Goal: Information Seeking & Learning: Learn about a topic

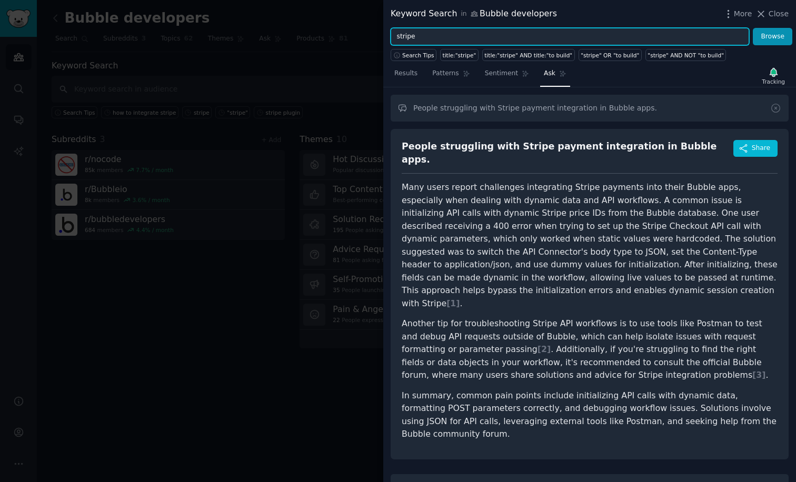
drag, startPoint x: 386, startPoint y: 37, endPoint x: 321, endPoint y: 37, distance: 64.8
click at [321, 37] on div "Keyword Search in Bubble developers More Close stripe Browse Search Tips title:…" at bounding box center [398, 241] width 796 height 482
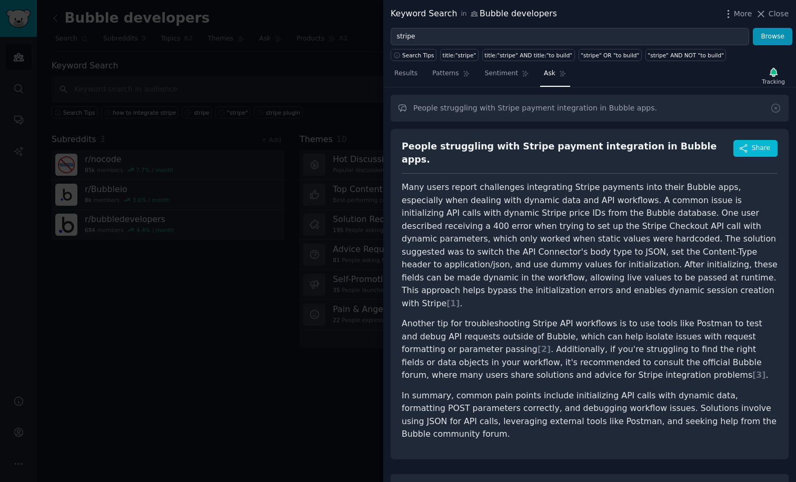
click at [285, 121] on div at bounding box center [398, 241] width 796 height 482
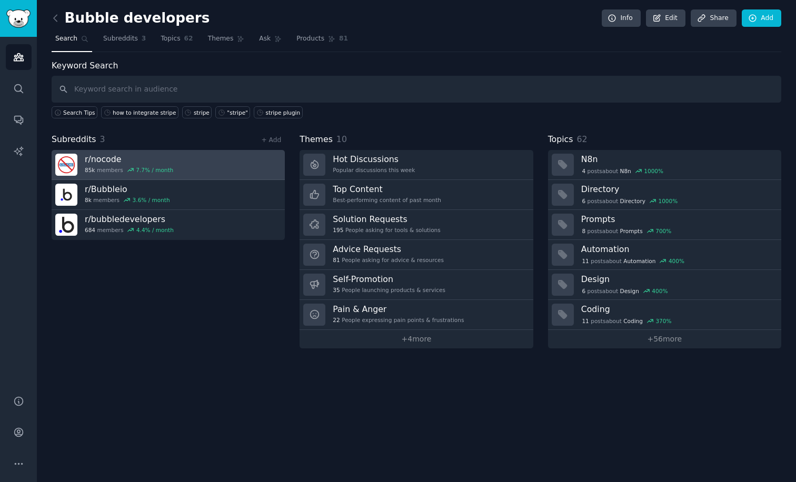
click at [202, 166] on link "r/ nocode 85k members 7.7 % / month" at bounding box center [168, 165] width 233 height 30
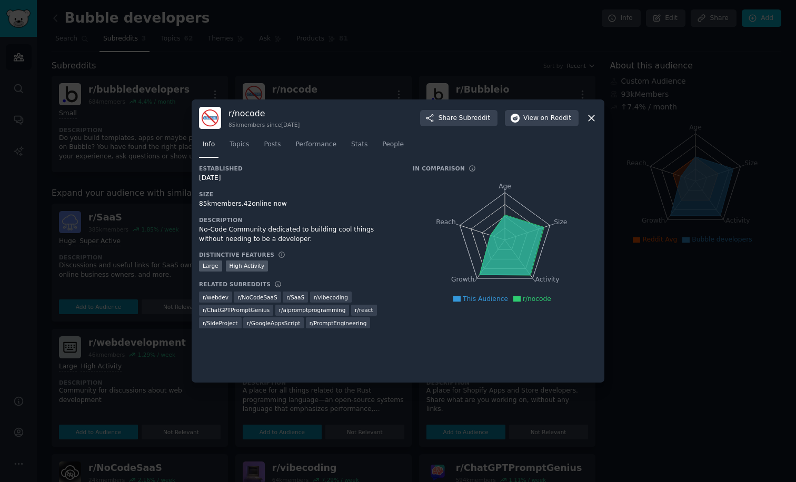
click at [653, 300] on div at bounding box center [398, 241] width 796 height 482
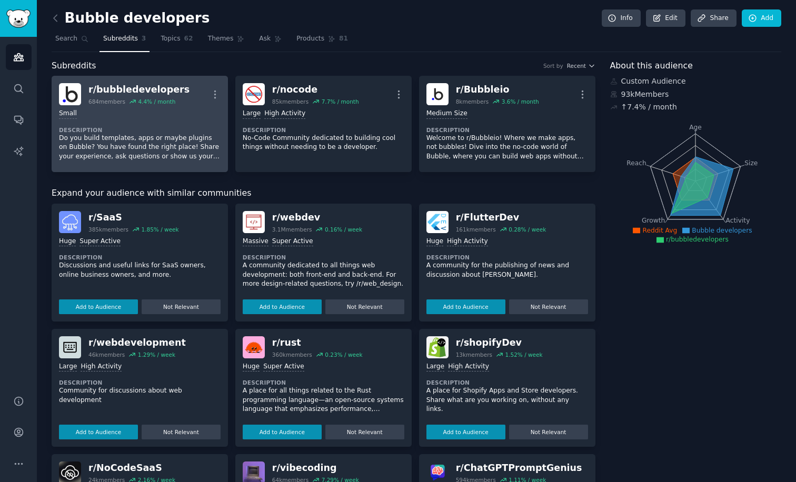
click at [102, 151] on p "Do you build templates, apps or maybe plugins on Bubble? You have found the rig…" at bounding box center [140, 148] width 162 height 28
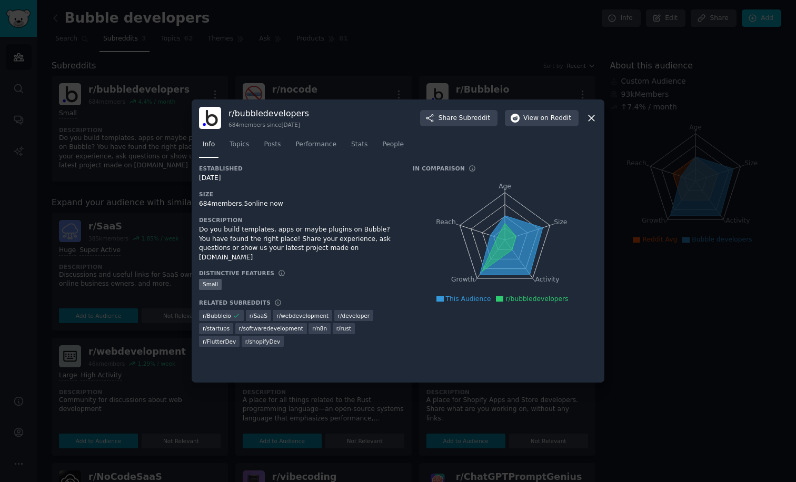
click at [275, 188] on div "Established [DATE] Size 684 members, 5 online now Description Do you build temp…" at bounding box center [298, 260] width 199 height 190
click at [234, 149] on span "Topics" at bounding box center [239, 144] width 19 height 9
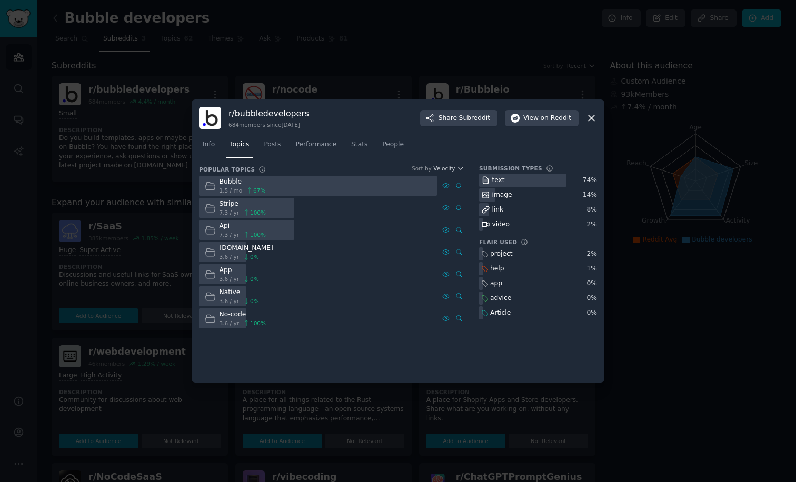
click at [211, 206] on icon at bounding box center [209, 207] width 9 height 7
click at [277, 145] on span "Posts" at bounding box center [272, 144] width 17 height 9
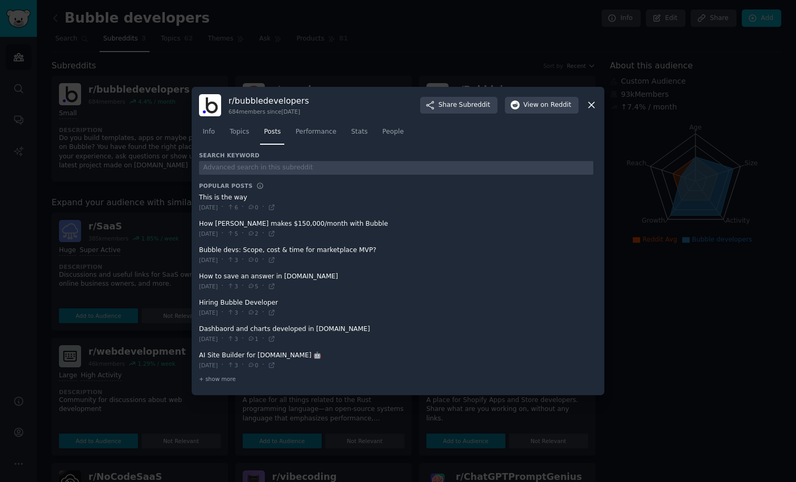
click at [309, 229] on span at bounding box center [396, 229] width 394 height 26
click at [275, 236] on icon at bounding box center [271, 233] width 7 height 7
click at [322, 137] on span "Performance" at bounding box center [315, 131] width 41 height 9
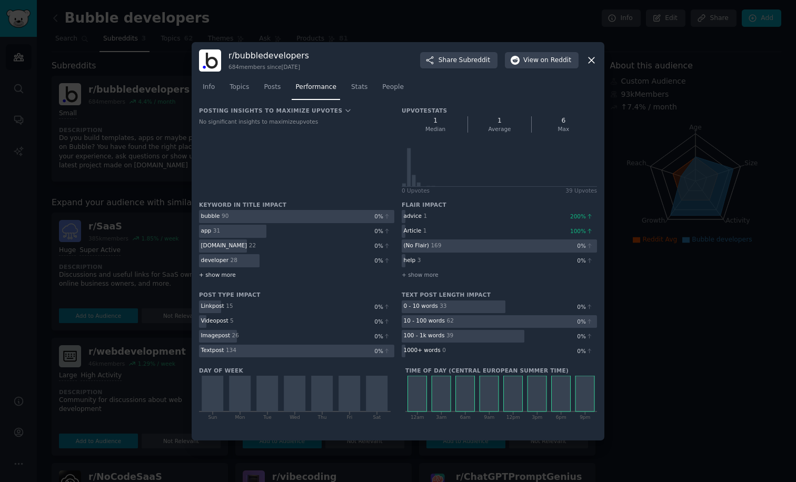
click at [209, 273] on span "+ show more" at bounding box center [217, 274] width 37 height 7
click at [356, 90] on span "Stats" at bounding box center [359, 87] width 16 height 9
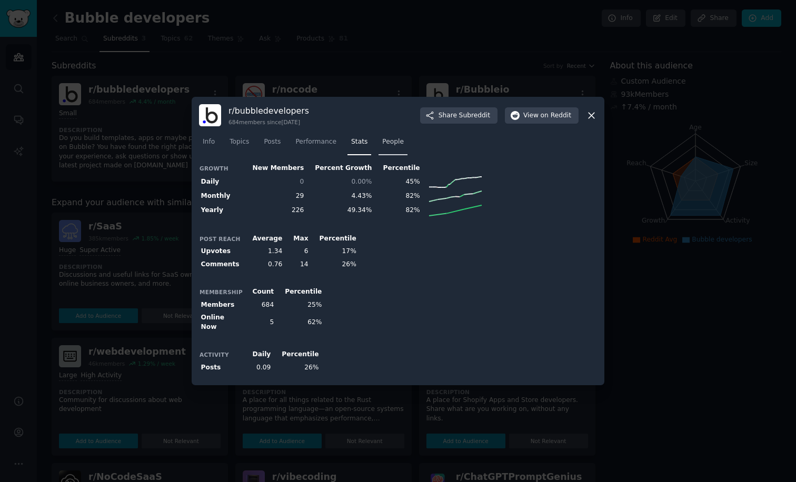
click at [380, 147] on link "People" at bounding box center [393, 145] width 29 height 22
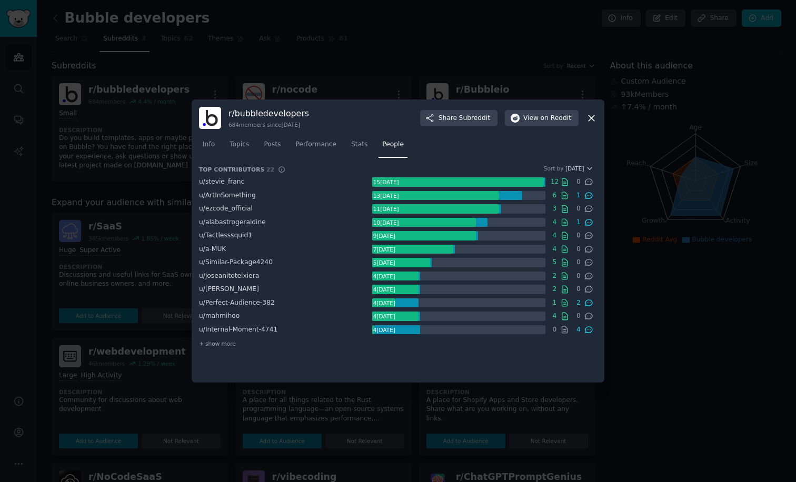
click at [341, 150] on nav "Info Topics Posts Performance Stats People" at bounding box center [398, 147] width 398 height 22
click at [370, 145] on link "Stats" at bounding box center [360, 147] width 24 height 22
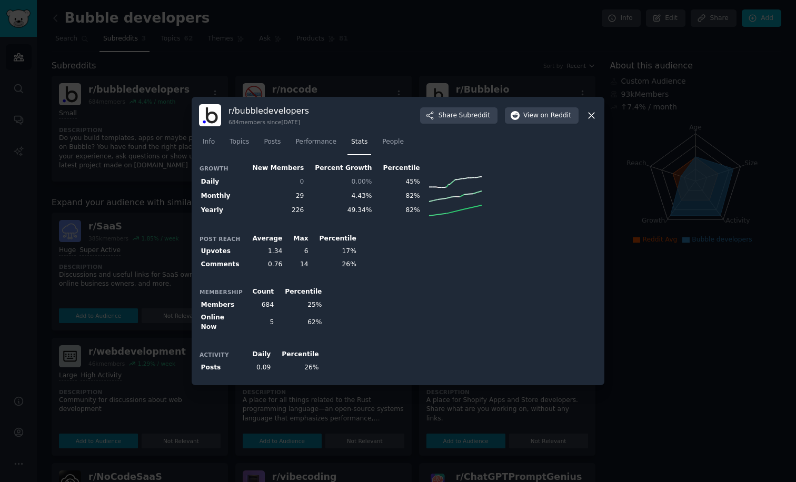
click at [120, 186] on div at bounding box center [398, 241] width 796 height 482
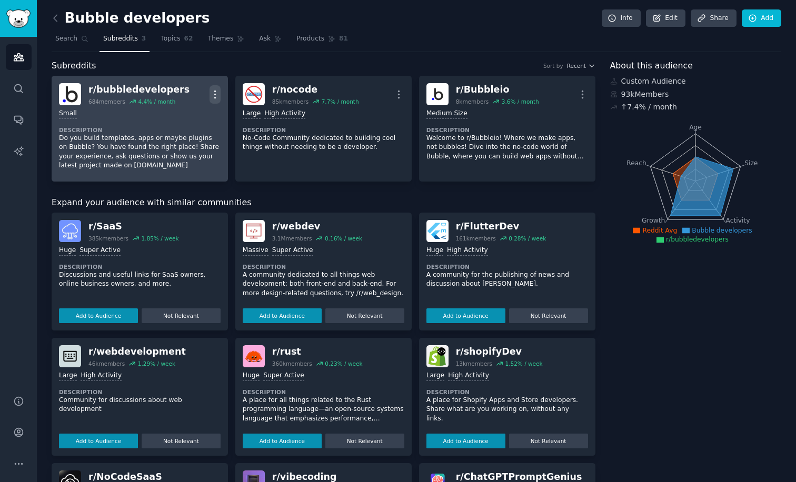
click at [216, 98] on icon "button" at bounding box center [215, 94] width 11 height 11
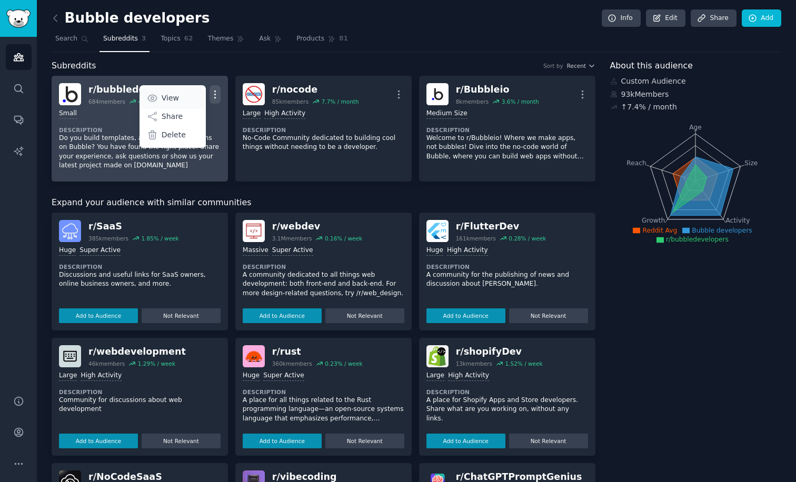
click at [171, 97] on p "View" at bounding box center [170, 98] width 17 height 11
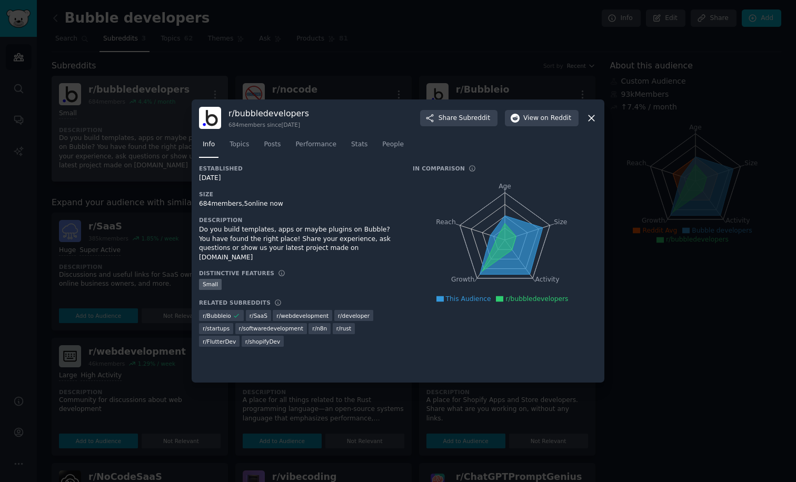
click at [145, 263] on div at bounding box center [398, 241] width 796 height 482
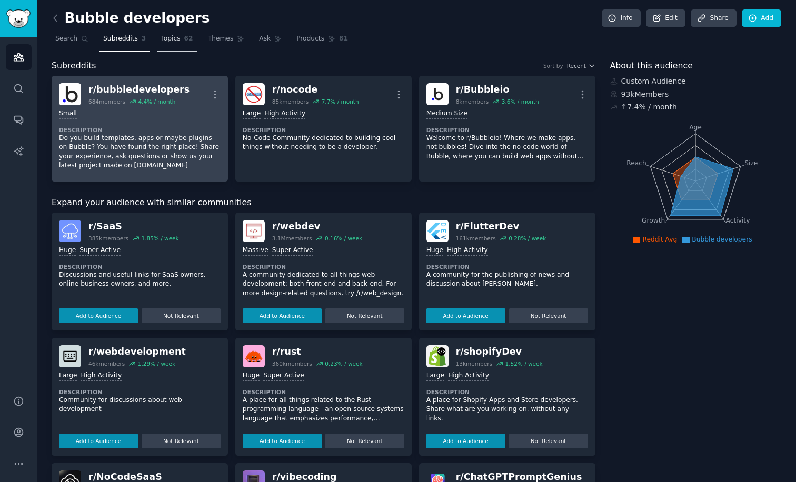
click at [179, 43] on link "Topics 62" at bounding box center [177, 42] width 40 height 22
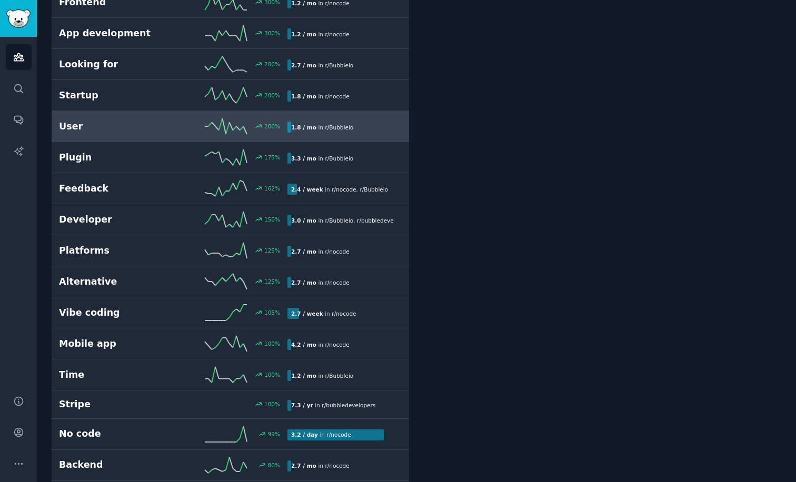
scroll to position [358, 0]
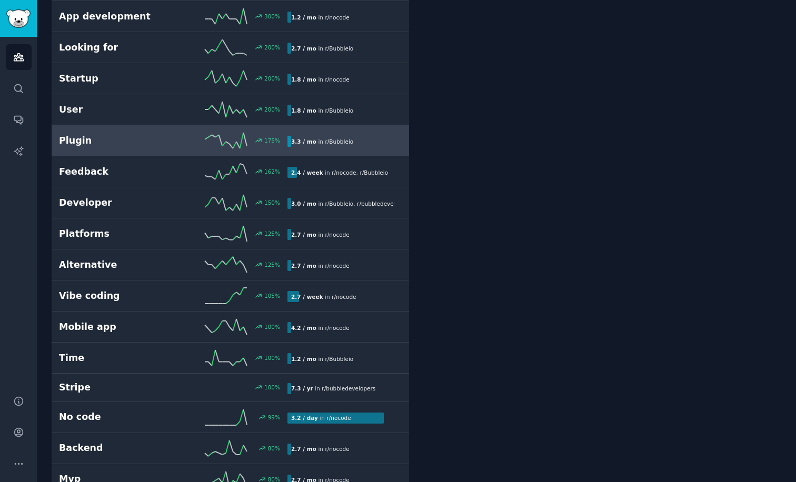
click at [100, 140] on h2 "Plugin" at bounding box center [116, 140] width 114 height 13
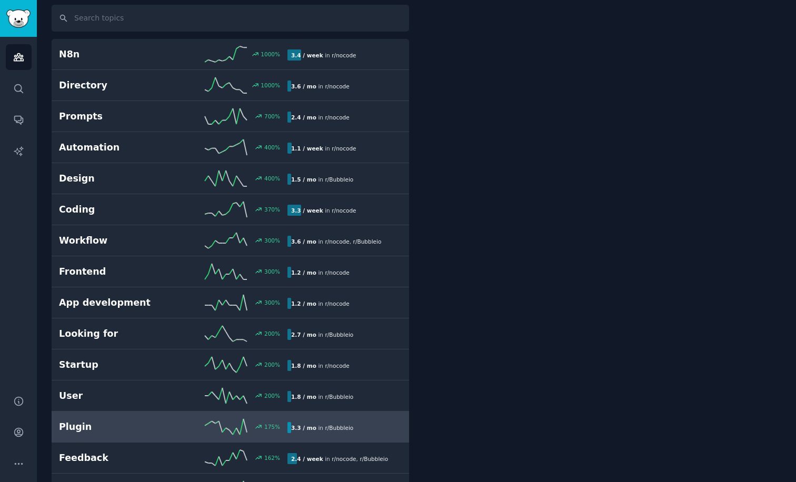
scroll to position [59, 0]
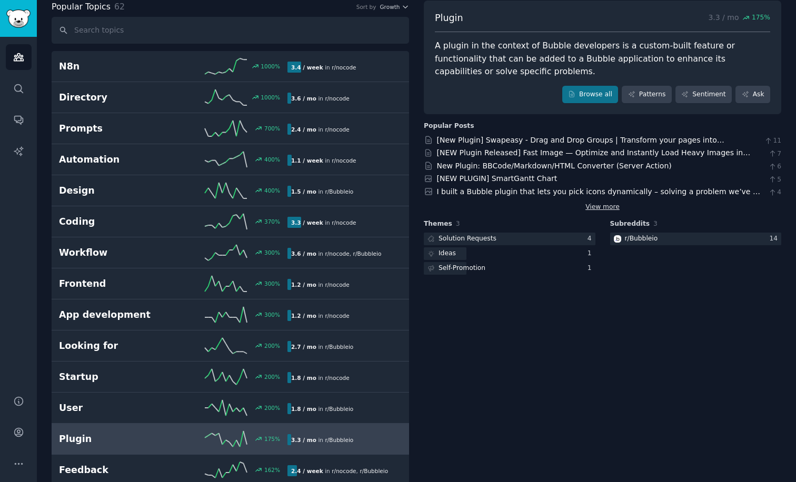
click at [609, 205] on link "View more" at bounding box center [603, 207] width 34 height 9
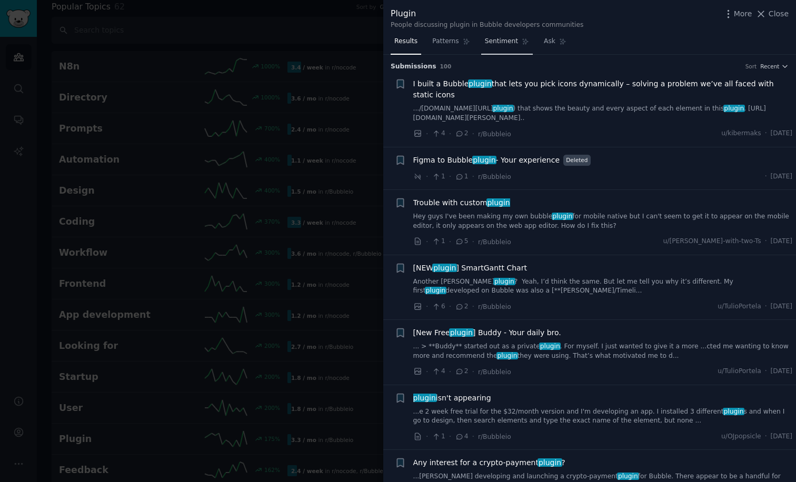
click at [498, 41] on span "Sentiment" at bounding box center [501, 41] width 33 height 9
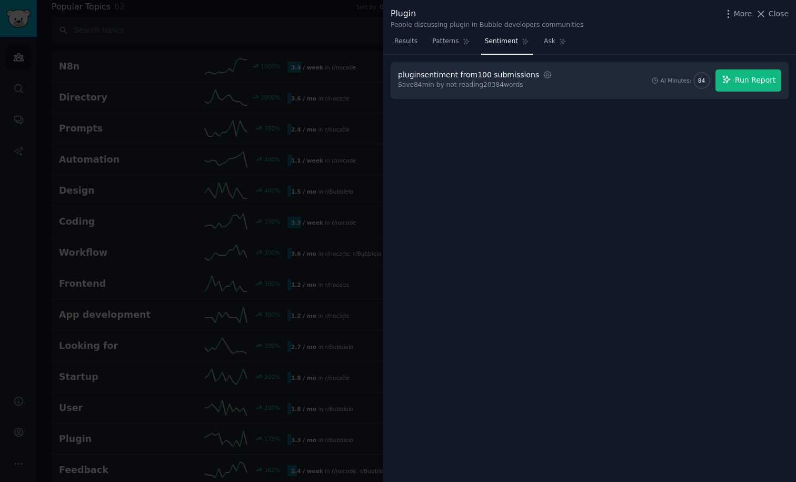
click at [758, 77] on span "Run Report" at bounding box center [755, 80] width 41 height 11
